Goal: Information Seeking & Learning: Understand process/instructions

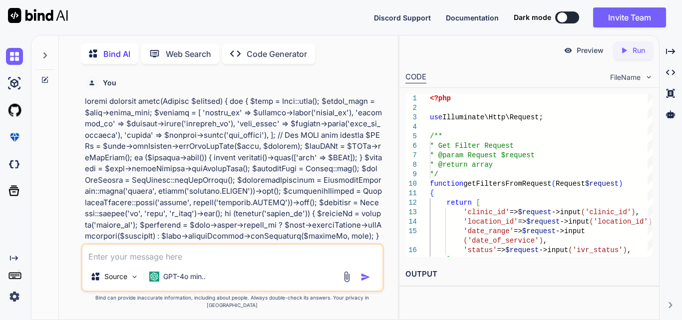
scroll to position [6530, 0]
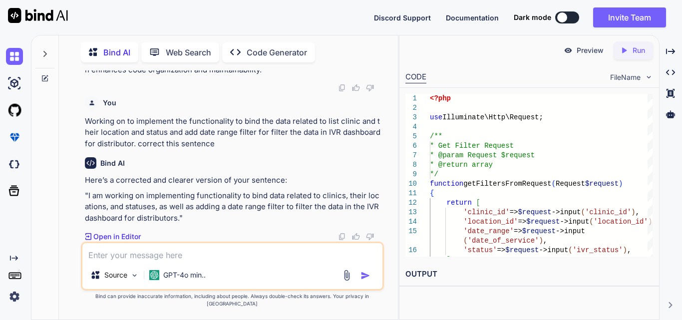
click at [180, 223] on p ""I am working on implementing functionality to bind data related to clinics, th…" at bounding box center [233, 207] width 297 height 34
click at [134, 261] on textarea at bounding box center [232, 252] width 300 height 18
paste textarea "private function applyQueryFilters($query, array $filters) { if (!empty($filter…"
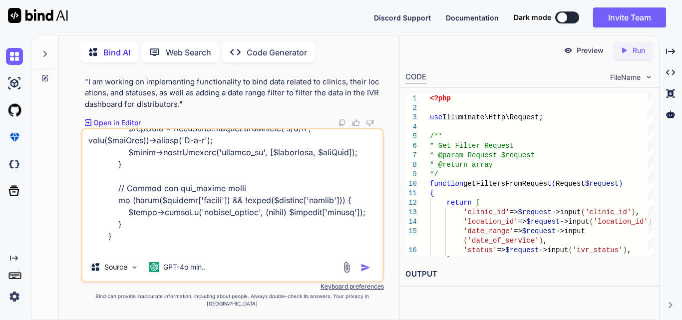
scroll to position [301, 0]
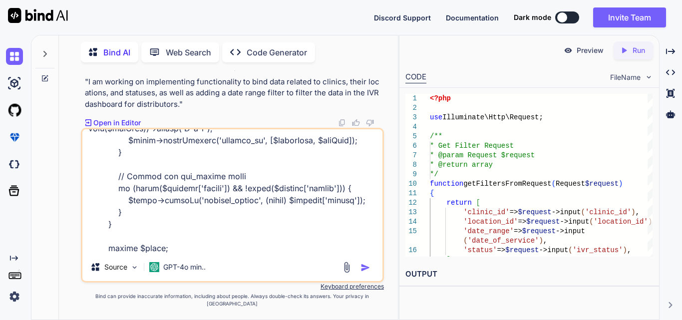
type textarea "private function applyQueryFilters($query, array $filters) { if (!empty($filter…"
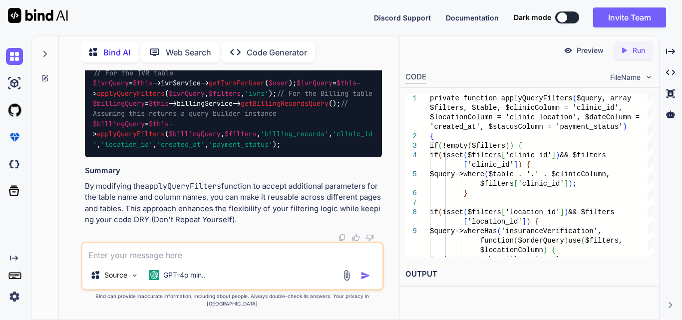
scroll to position [7043, 0]
drag, startPoint x: 128, startPoint y: 191, endPoint x: 159, endPoint y: 245, distance: 62.2
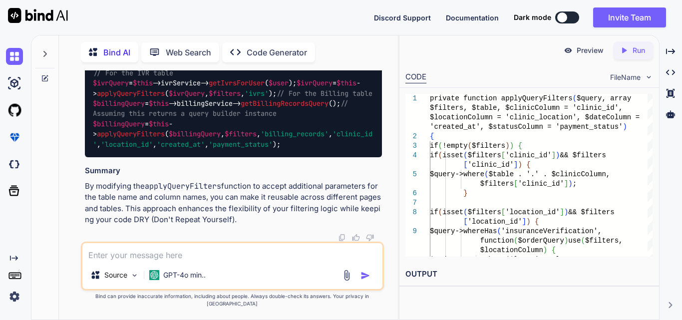
drag, startPoint x: 94, startPoint y: 97, endPoint x: 186, endPoint y: 172, distance: 118.2
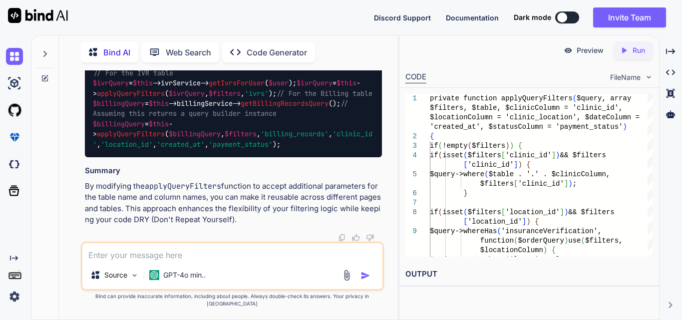
copy code "private function applyQueryFilters ( $query , array $filters , $table , $clinic…"
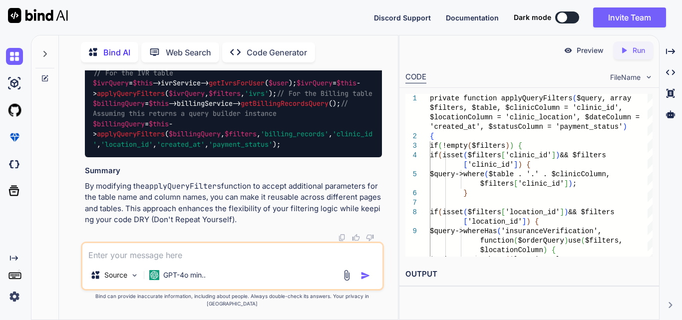
scroll to position [7351, 0]
copy code "private function applyQueryFilters ( $query , array $filters , $table , $clinic…"
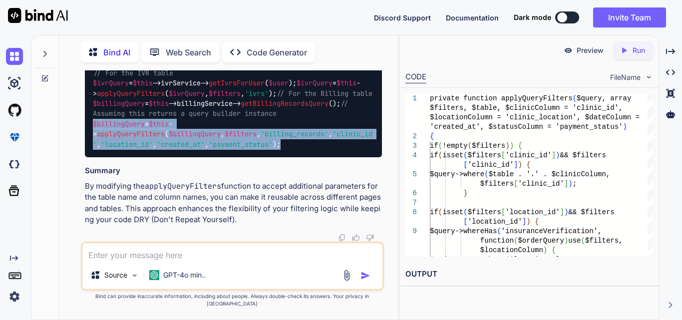
drag, startPoint x: 90, startPoint y: 177, endPoint x: 169, endPoint y: 201, distance: 82.9
click at [169, 157] on div "// For the IVR table $ivrQuery = $this ->ivrService-> getIvrsForUser ( $user );…" at bounding box center [233, 108] width 297 height 97
copy code "$billingQuery = $this -> applyQueryFilters ( $billingQuery , $filters , 'billin…"
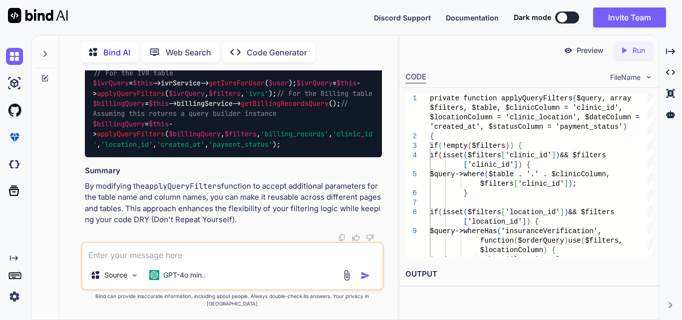
click at [143, 257] on textarea at bounding box center [232, 252] width 300 height 18
paste textarea "private function applyQueryFilters($query, array $filters, $table, $clinicColum…"
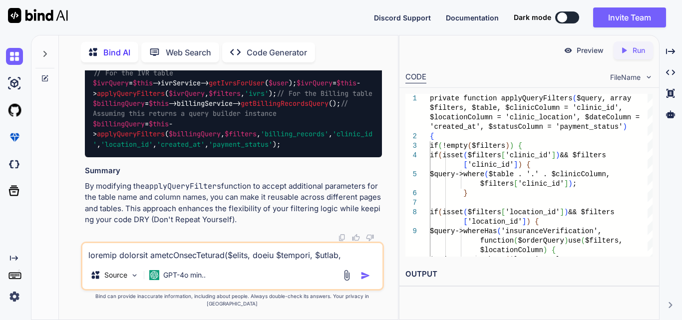
scroll to position [337, 0]
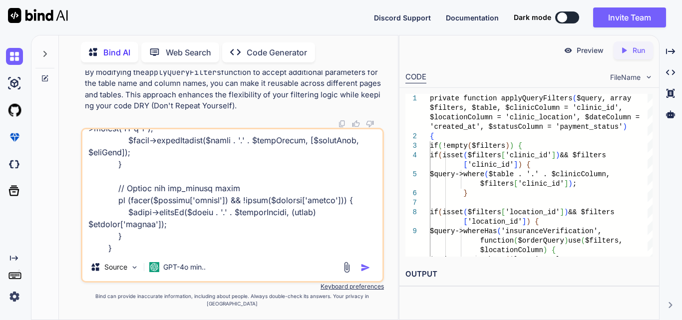
paste textarea "public function getBillingRecords(?int $clinicId = null, $filters = []) { try {…"
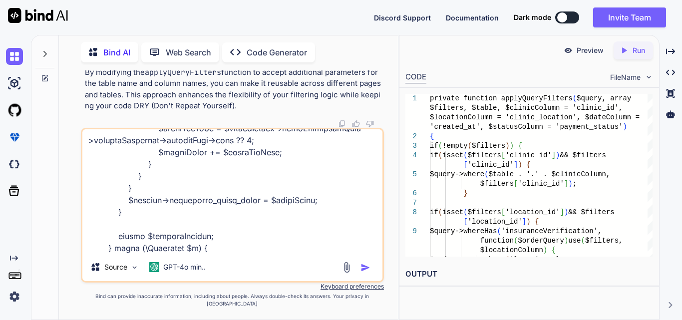
type textarea "private function applyQueryFilters($query, array $filters, $table, $clinicColum…"
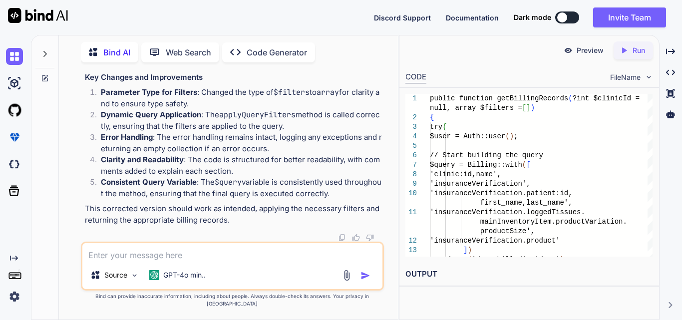
scroll to position [8778, 0]
drag, startPoint x: 122, startPoint y: 181, endPoint x: 283, endPoint y: 190, distance: 161.0
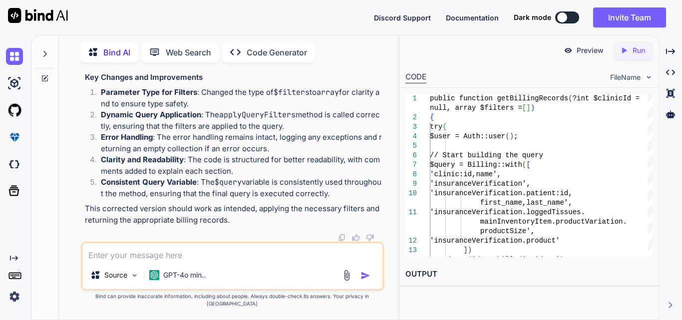
click at [164, 261] on textarea at bounding box center [232, 252] width 300 height 18
click at [213, 261] on textarea at bounding box center [232, 252] width 300 height 18
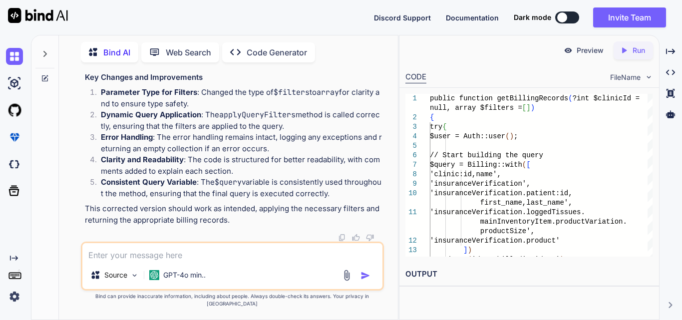
paste textarea "// private function applyQueryFilters($query, array $filters) // { // // dd($fi…"
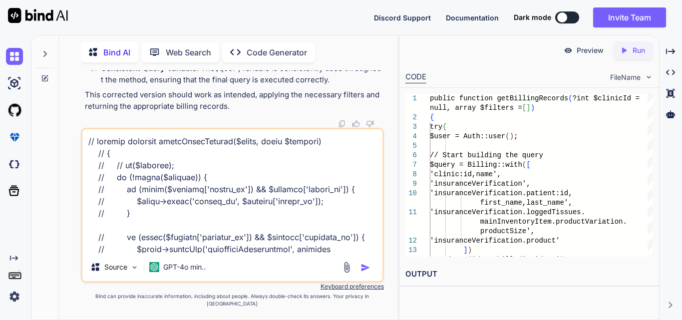
scroll to position [325, 0]
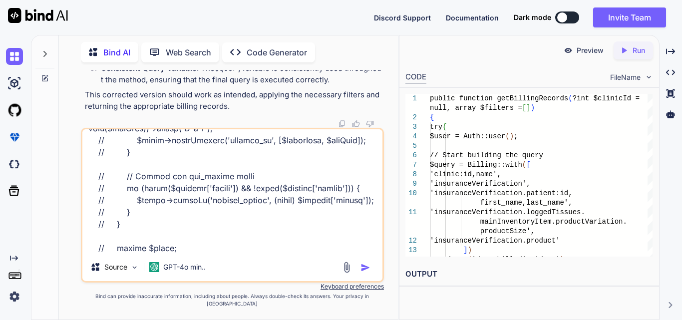
paste textarea "private function applyQueryFilters($query, array $filters, $table, $clinicColum…"
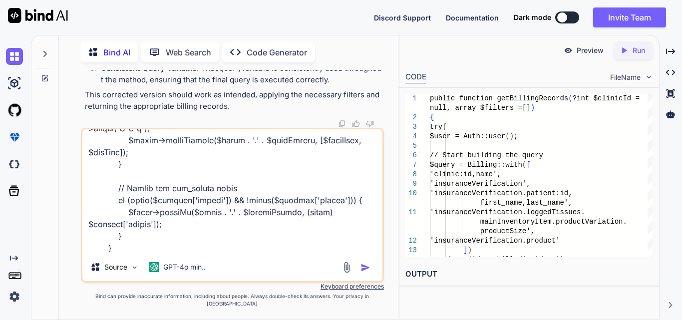
type textarea "// private function applyQueryFilters($query, array $filters) // { // // dd($fi…"
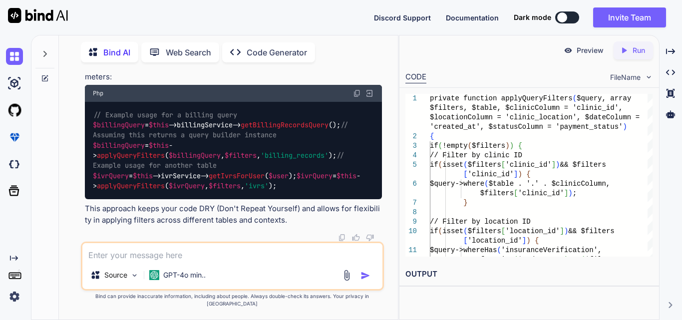
scroll to position [10471, 0]
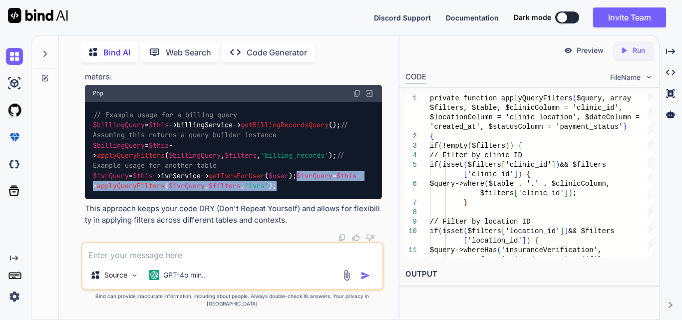
drag, startPoint x: 92, startPoint y: 192, endPoint x: 362, endPoint y: 194, distance: 270.1
click at [362, 194] on div "// Example usage for a billing query $billingQuery = $this ->billingService-> g…" at bounding box center [233, 150] width 297 height 97
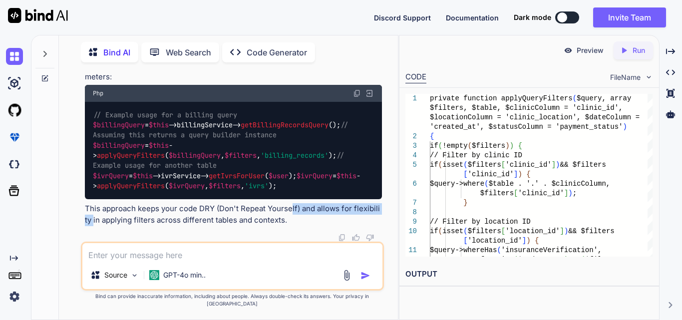
drag, startPoint x: 91, startPoint y: 224, endPoint x: 291, endPoint y: 222, distance: 199.7
click at [291, 222] on p "This approach keeps your code DRY (Don't Repeat Yourself) and allows for flexib…" at bounding box center [233, 214] width 297 height 22
drag, startPoint x: 85, startPoint y: 136, endPoint x: 386, endPoint y: 172, distance: 303.7
click at [386, 172] on div "You Bind AI To refactor the index function by separating the filtering logic in…" at bounding box center [232, 194] width 331 height 249
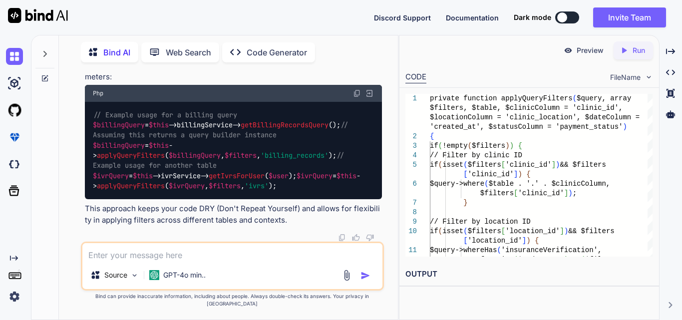
drag, startPoint x: 107, startPoint y: 132, endPoint x: 149, endPoint y: 176, distance: 60.4
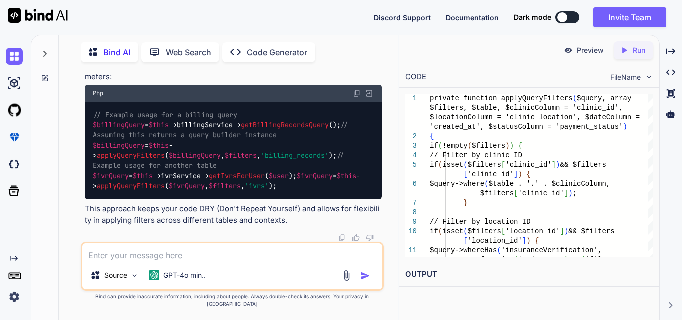
drag, startPoint x: 106, startPoint y: 120, endPoint x: 147, endPoint y: 175, distance: 68.2
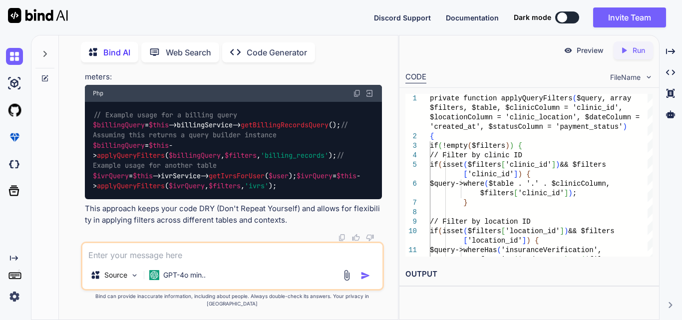
drag, startPoint x: 124, startPoint y: 147, endPoint x: 162, endPoint y: 173, distance: 46.0
drag, startPoint x: 99, startPoint y: 119, endPoint x: 144, endPoint y: 177, distance: 73.0
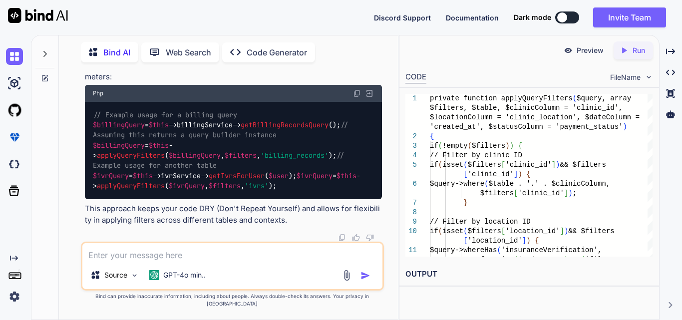
drag, startPoint x: 105, startPoint y: 86, endPoint x: 165, endPoint y: 182, distance: 112.4
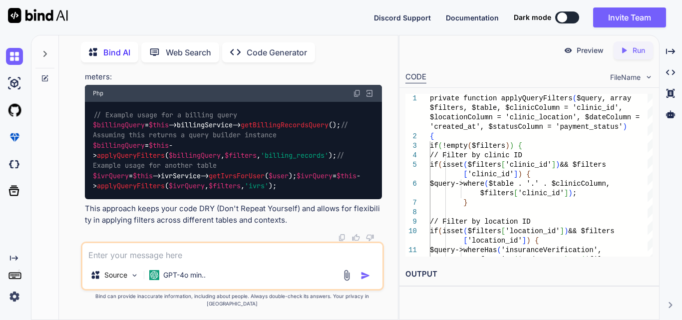
scroll to position [9622, 0]
drag, startPoint x: 85, startPoint y: 188, endPoint x: 205, endPoint y: 223, distance: 124.8
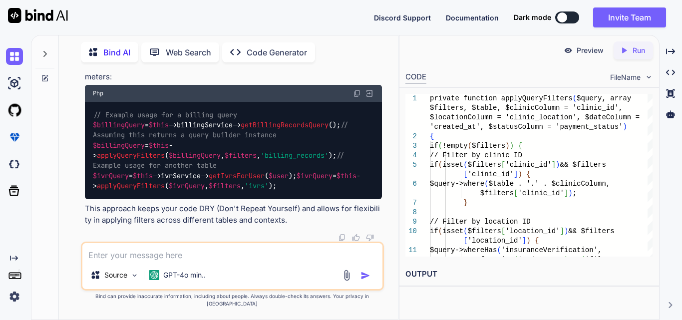
click at [165, 191] on span "applyQueryFilters" at bounding box center [131, 186] width 68 height 9
click at [242, 191] on code "// Example usage for a billing query $billingQuery = $this ->billingService-> g…" at bounding box center [227, 150] width 268 height 81
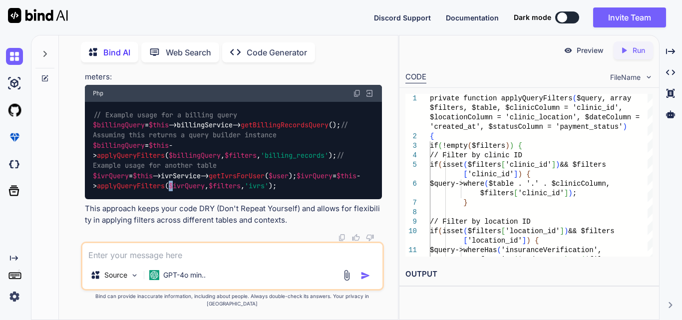
click at [242, 191] on code "// Example usage for a billing query $billingQuery = $this ->billingService-> g…" at bounding box center [227, 150] width 268 height 81
click at [165, 191] on span "applyQueryFilters" at bounding box center [131, 186] width 68 height 9
click at [205, 191] on span "$ivrQuery" at bounding box center [187, 186] width 36 height 9
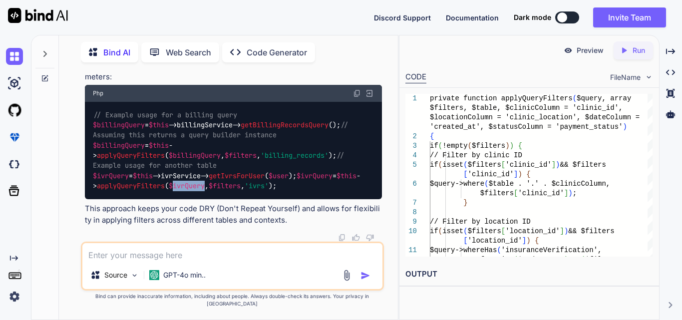
click at [205, 191] on span "$ivrQuery" at bounding box center [187, 186] width 36 height 9
click at [241, 191] on span "$filters" at bounding box center [225, 186] width 32 height 9
click at [355, 191] on code "// Example usage for a billing query $billingQuery = $this ->billingService-> g…" at bounding box center [227, 150] width 268 height 81
click at [269, 191] on span "'ivrs'" at bounding box center [257, 186] width 24 height 9
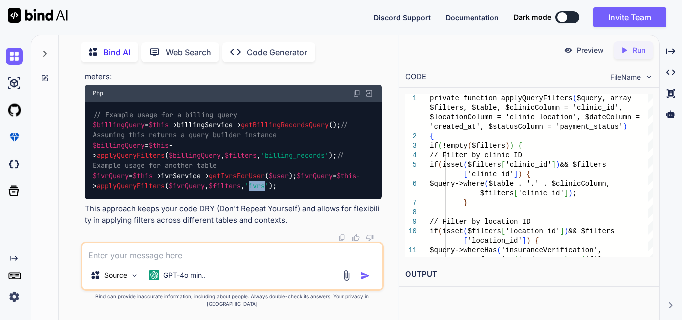
click at [269, 191] on span "'ivrs'" at bounding box center [257, 186] width 24 height 9
click at [165, 190] on span "applyQueryFilters" at bounding box center [131, 186] width 68 height 9
click at [165, 191] on span "applyQueryFilters" at bounding box center [131, 186] width 68 height 9
click at [221, 151] on span "$billingQuery" at bounding box center [195, 155] width 52 height 9
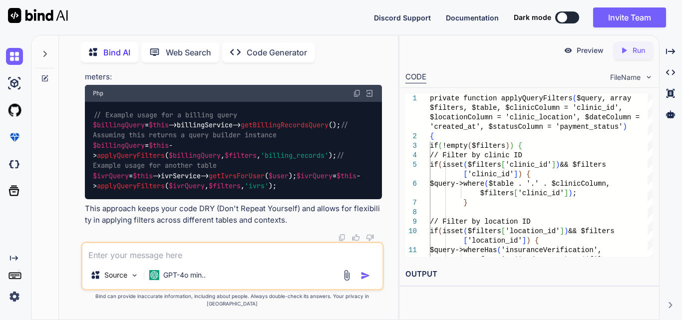
click at [221, 151] on span "$billingQuery" at bounding box center [195, 155] width 52 height 9
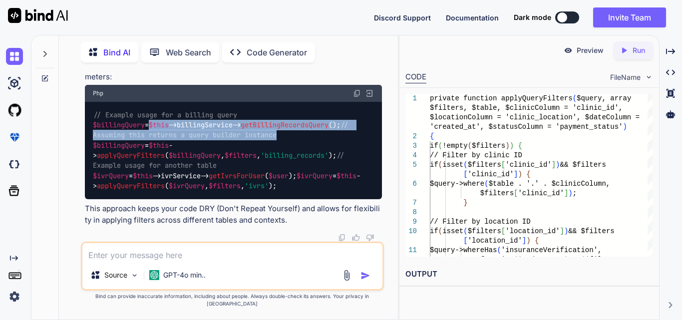
drag, startPoint x: 151, startPoint y: 121, endPoint x: 336, endPoint y: 131, distance: 185.5
click at [336, 131] on div "// Example usage for a billing query $billingQuery = $this ->billingService-> g…" at bounding box center [233, 150] width 297 height 97
